Goal: Answer question/provide support

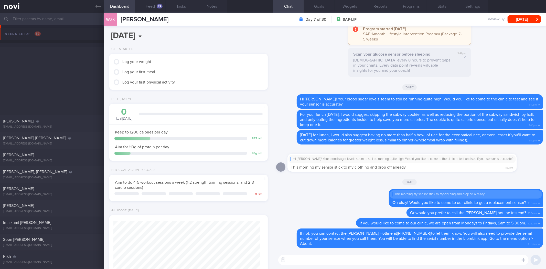
scroll to position [80, 145]
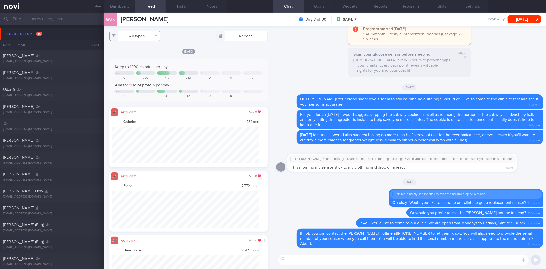
click at [146, 36] on button "All types" at bounding box center [134, 36] width 51 height 10
click at [145, 57] on button "Glucose" at bounding box center [135, 61] width 51 height 8
click at [144, 59] on button "Glucose" at bounding box center [135, 61] width 51 height 8
checkbox input "true"
click at [144, 56] on button "Activity" at bounding box center [135, 54] width 51 height 8
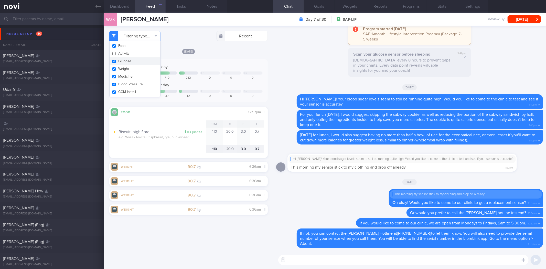
checkbox input "false"
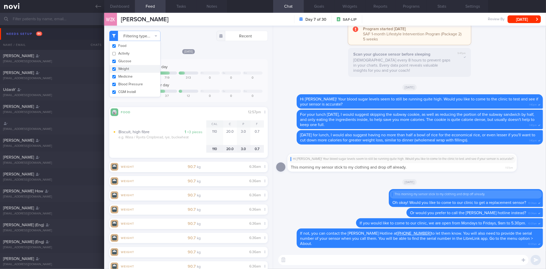
click at [142, 67] on button "Weight" at bounding box center [135, 69] width 51 height 8
checkbox input "false"
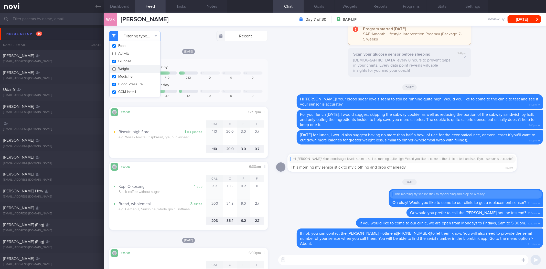
scroll to position [256105, 256047]
click at [216, 47] on div "Filtering type... Food Activity Glucose Weight Medicine Blood Pressure CGM Inst…" at bounding box center [188, 147] width 169 height 243
click at [120, 7] on button "Dashboard" at bounding box center [119, 6] width 31 height 13
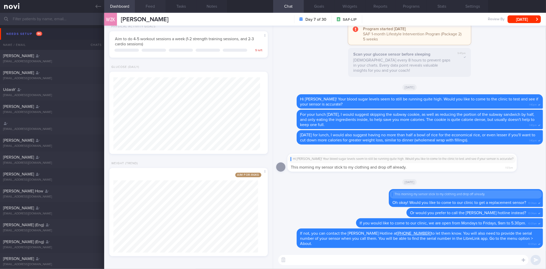
click at [144, 11] on button "Feed" at bounding box center [150, 6] width 31 height 13
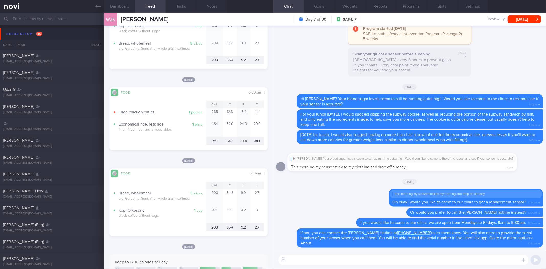
scroll to position [160, 0]
click at [371, 263] on textarea at bounding box center [403, 260] width 251 height 10
type textarea "Hi Wei Zong! Did you contact the Abbott hotline already, or would you prefer to…"
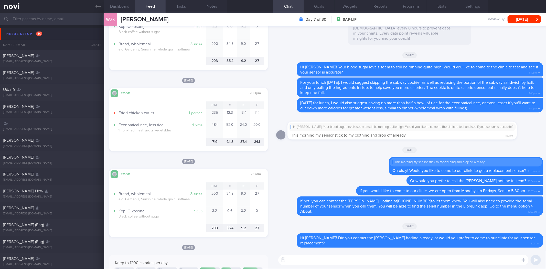
scroll to position [0, 0]
click at [385, 255] on textarea at bounding box center [403, 260] width 251 height 10
type textarea "On Tuesday morning, you had 3 slices of wholemeal bread with a kopi o kosong. D…"
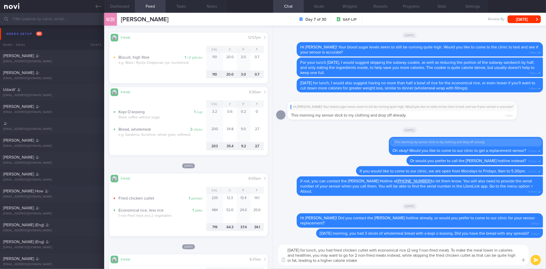
type textarea "Yesterday for lunch, you had fried chicken cutlet with economical rice (2 veg 1…"
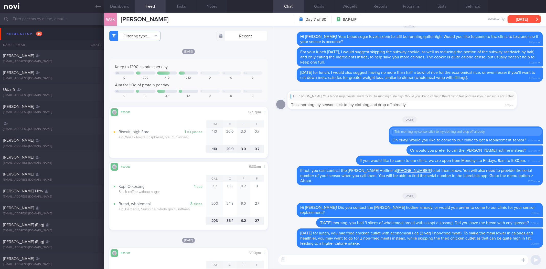
click at [521, 17] on button "[DATE]" at bounding box center [524, 19] width 33 height 8
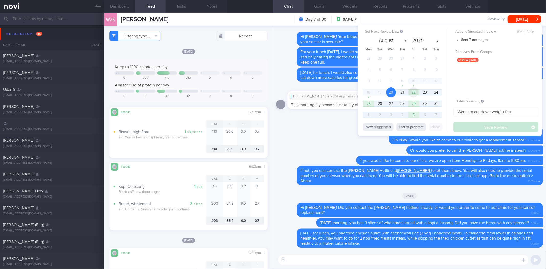
click at [415, 91] on span "22" at bounding box center [414, 92] width 10 height 10
click at [473, 126] on button "Save Review" at bounding box center [496, 127] width 85 height 10
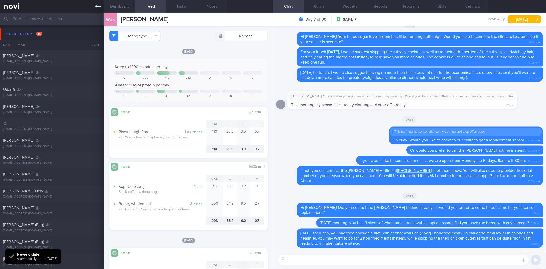
click at [95, 7] on link at bounding box center [52, 6] width 104 height 13
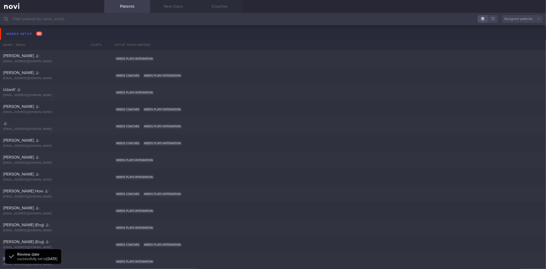
click at [54, 33] on button "Needs setup 86" at bounding box center [274, 34] width 548 height 12
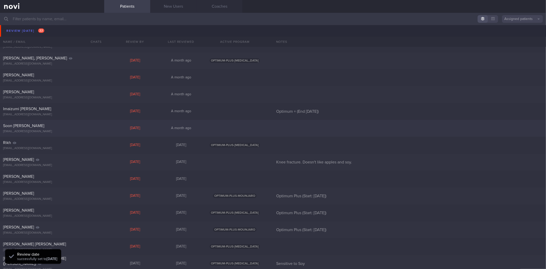
scroll to position [256, 0]
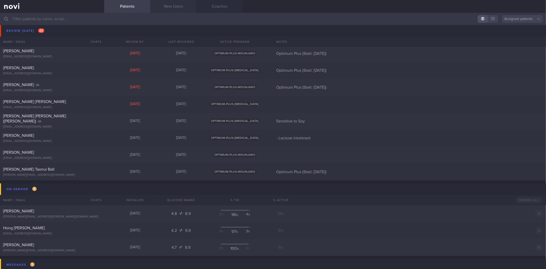
click at [180, 4] on link "New Users" at bounding box center [173, 6] width 46 height 13
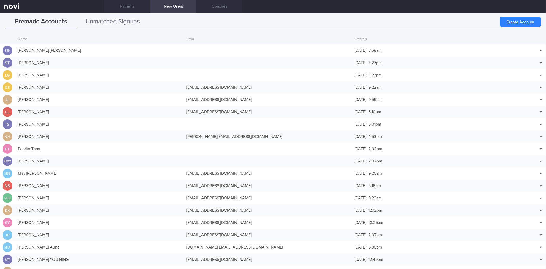
click at [119, 20] on button "Unmatched Signups" at bounding box center [113, 21] width 72 height 13
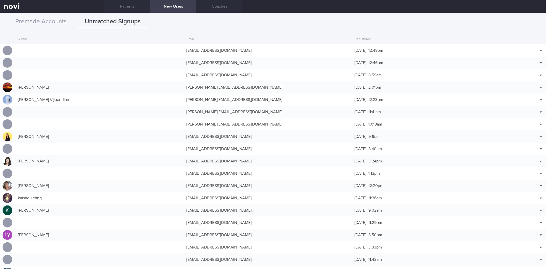
click at [55, 13] on div "Premade Accounts Unmatched Signups Create Account Name Email Created TSH TAN SE…" at bounding box center [273, 141] width 546 height 256
click at [50, 18] on button "Premade Accounts" at bounding box center [41, 21] width 72 height 13
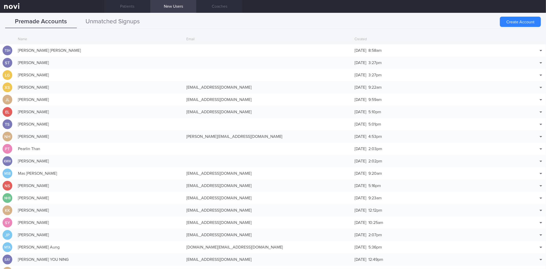
click at [98, 19] on button "Unmatched Signups" at bounding box center [113, 21] width 72 height 13
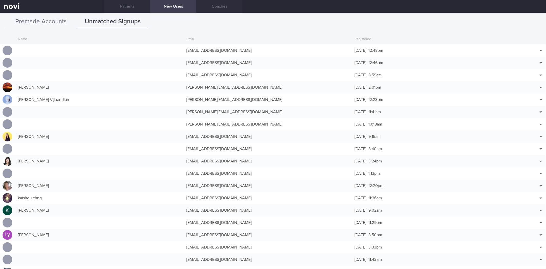
click at [44, 19] on button "Premade Accounts" at bounding box center [41, 21] width 72 height 13
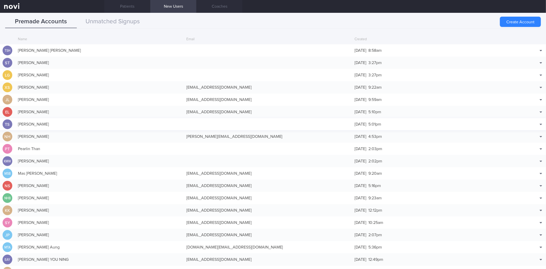
click at [116, 123] on div "Terrence Siah" at bounding box center [99, 124] width 169 height 10
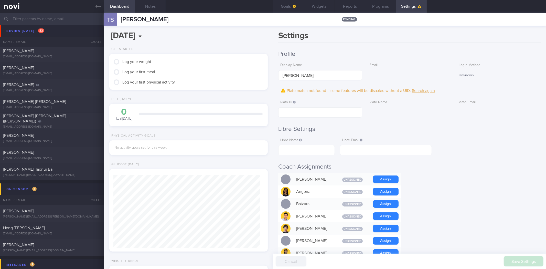
scroll to position [73, 147]
click at [303, 144] on div "Libre Name" at bounding box center [306, 146] width 57 height 20
click at [311, 152] on input "text" at bounding box center [306, 150] width 57 height 10
paste input "Terrence Siah"
type input "Terrence Siah"
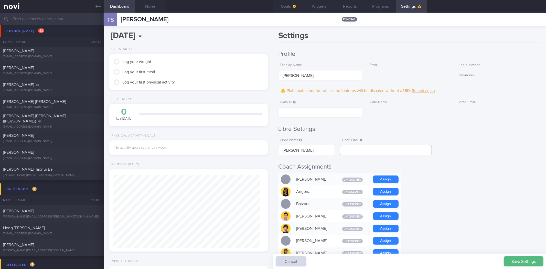
click at [377, 150] on input "text" at bounding box center [386, 150] width 92 height 10
paste input "terrence2711@gmail.com"
type input "terrence2711@gmail.com"
click at [344, 110] on input "text" at bounding box center [320, 112] width 84 height 10
paste input "c83a6a10578754cff5bbda28e4fdad6b"
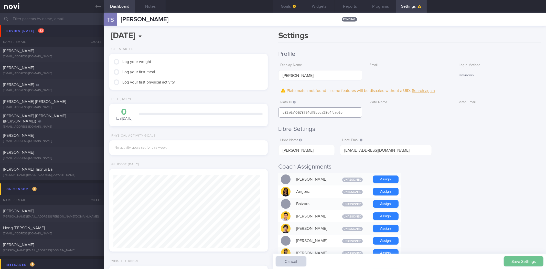
type input "c83a6a10578754cff5bbda28e4fdad6b"
click at [523, 265] on button "Save Settings" at bounding box center [524, 261] width 40 height 10
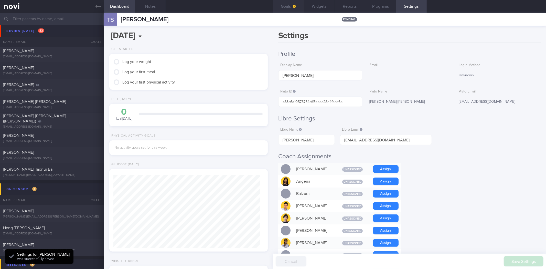
click at [291, 8] on button "Goals" at bounding box center [288, 6] width 31 height 13
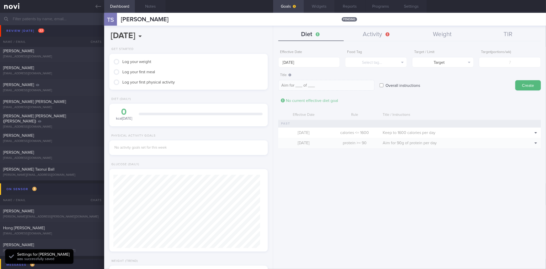
scroll to position [73, 147]
drag, startPoint x: 99, startPoint y: 3, endPoint x: 151, endPoint y: 6, distance: 52.6
click at [99, 4] on icon at bounding box center [99, 7] width 6 height 6
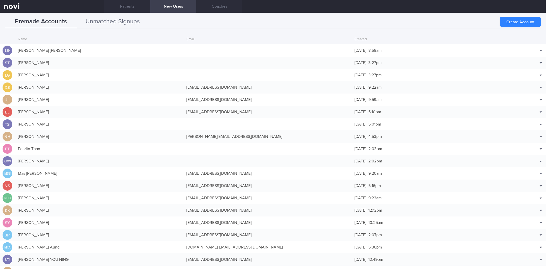
click at [121, 19] on button "Unmatched Signups" at bounding box center [113, 21] width 72 height 13
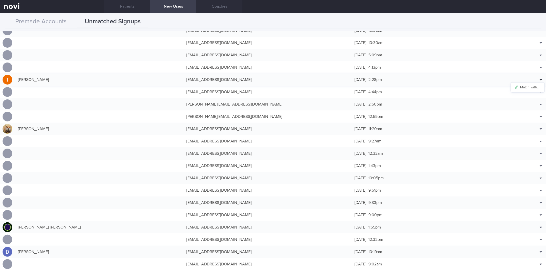
scroll to position [1622, 0]
